Goal: Find specific page/section: Find specific page/section

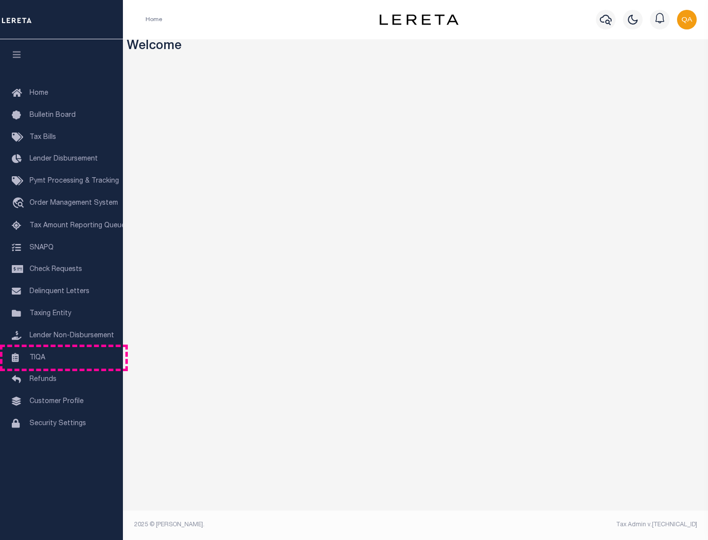
click at [61, 358] on link "TIQA" at bounding box center [61, 358] width 123 height 22
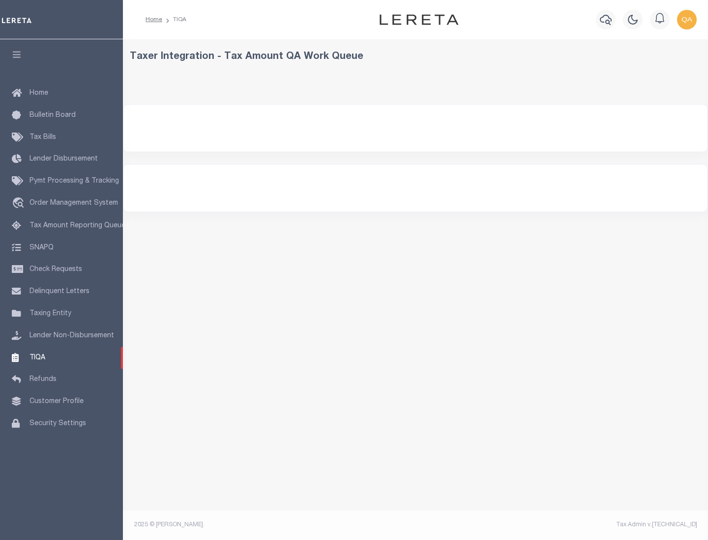
select select "200"
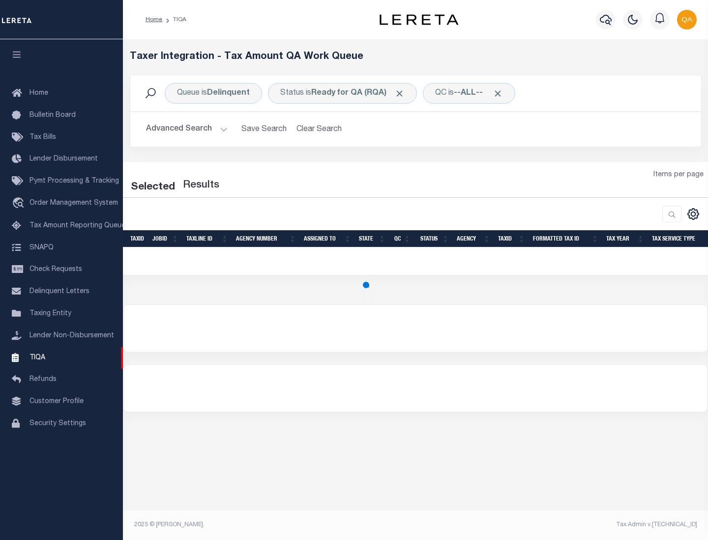
select select "200"
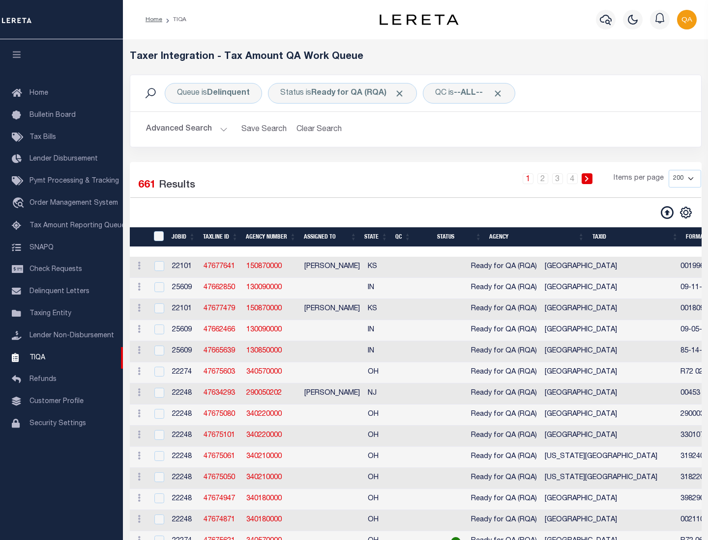
click at [402, 93] on span "Click to Remove" at bounding box center [399, 93] width 10 height 10
